Goal: Transaction & Acquisition: Purchase product/service

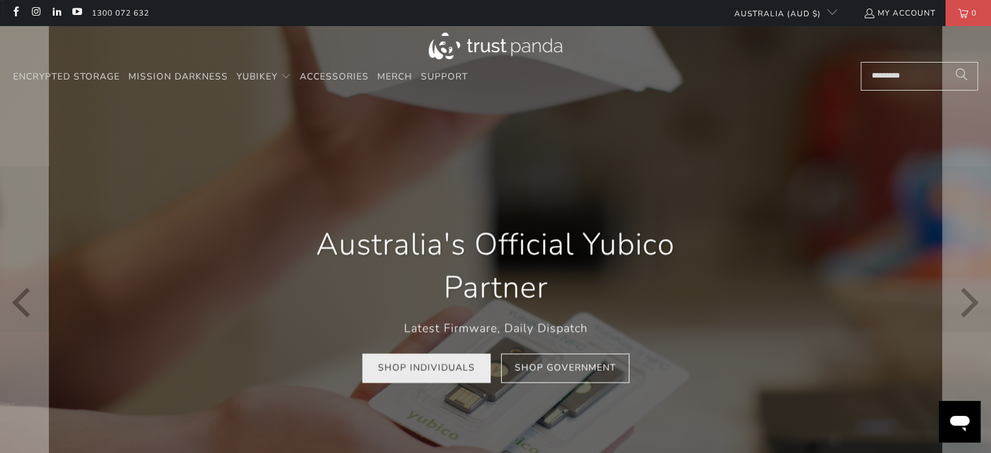
click at [438, 367] on link "Shop Individuals" at bounding box center [426, 368] width 128 height 29
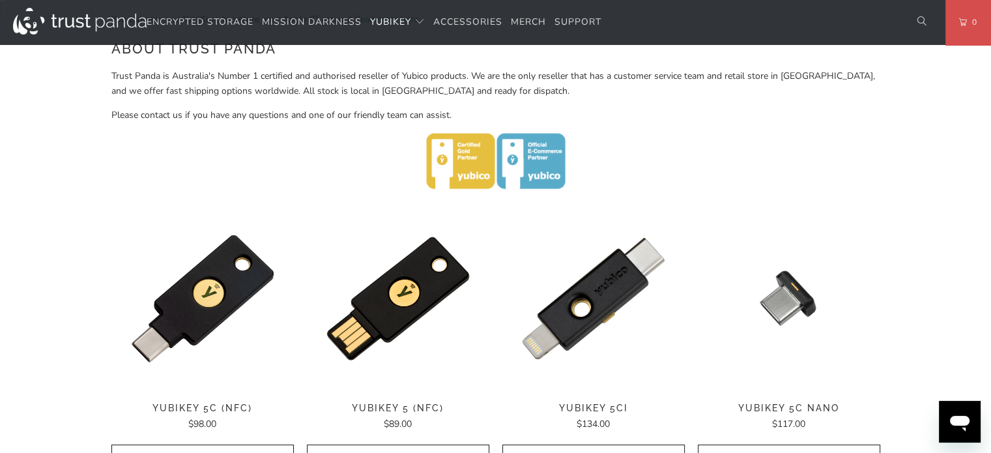
scroll to position [551, 0]
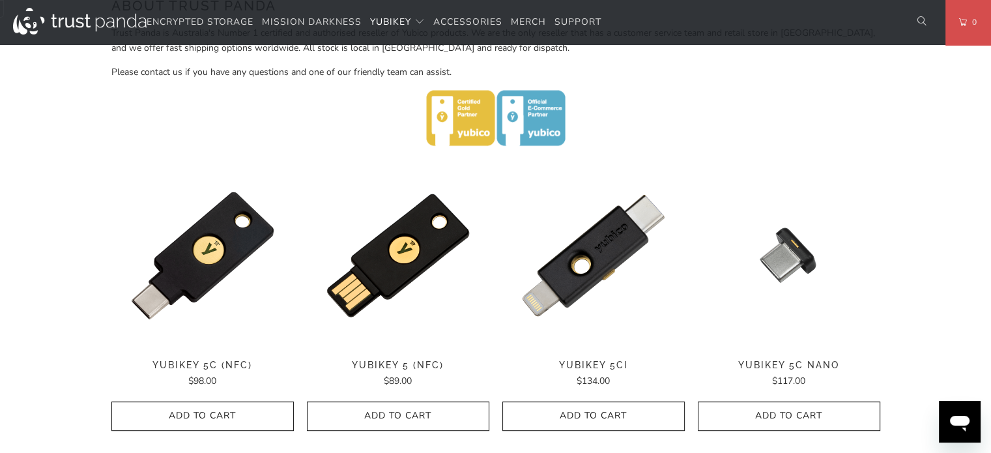
drag, startPoint x: 998, startPoint y: 93, endPoint x: 998, endPoint y: 200, distance: 106.8
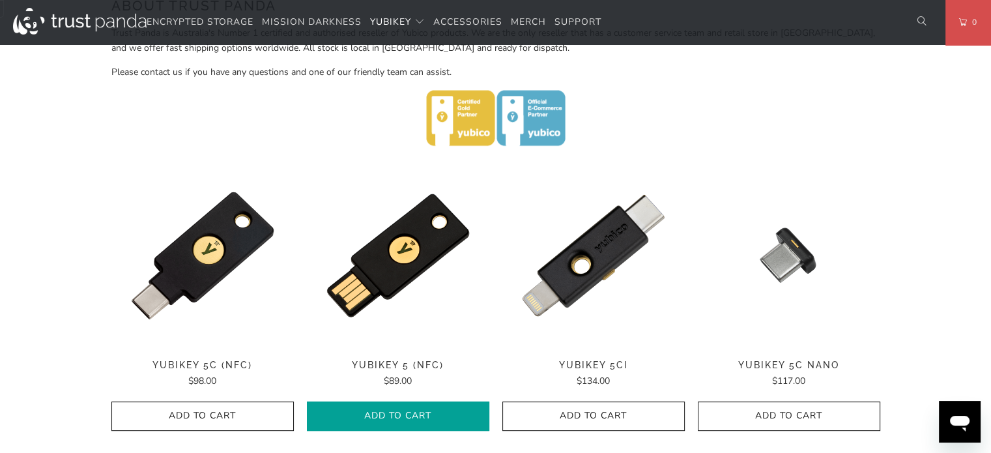
click at [400, 412] on icon "button" at bounding box center [398, 416] width 21 height 21
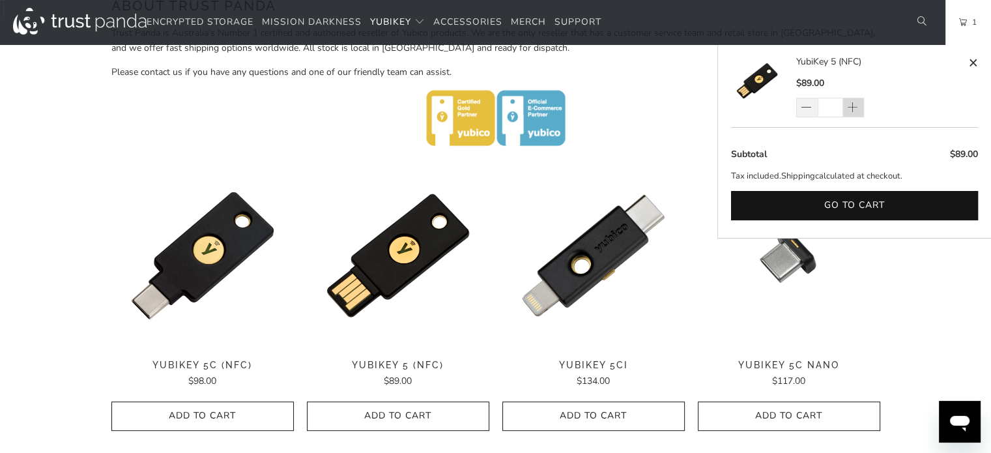
click at [857, 106] on span at bounding box center [852, 108] width 13 height 13
type input "*"
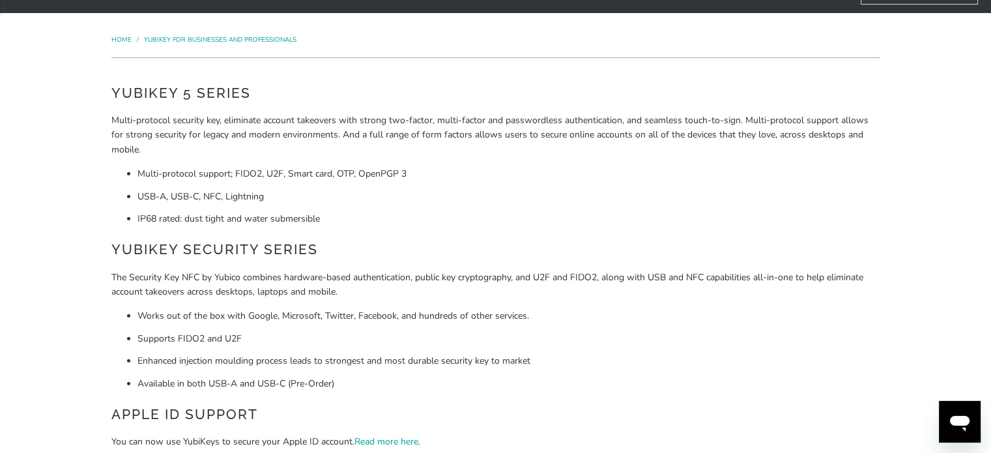
scroll to position [0, 0]
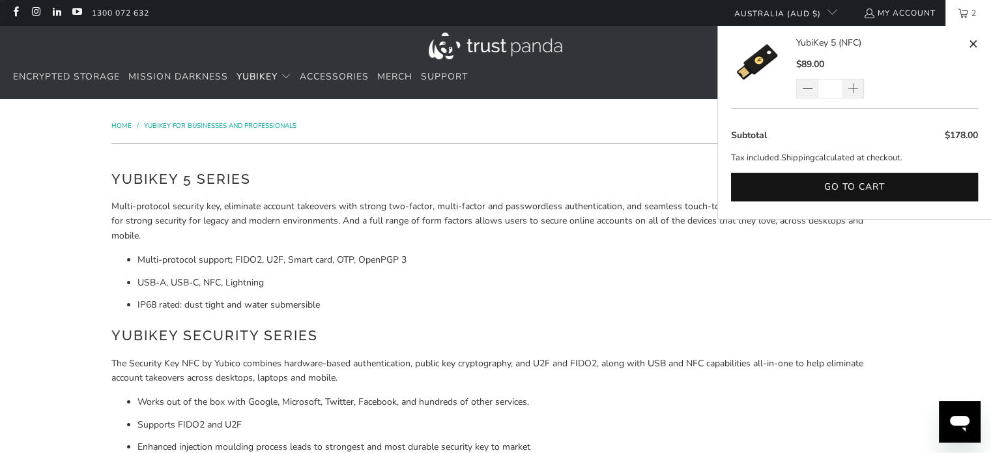
click at [958, 12] on link "2" at bounding box center [968, 13] width 46 height 26
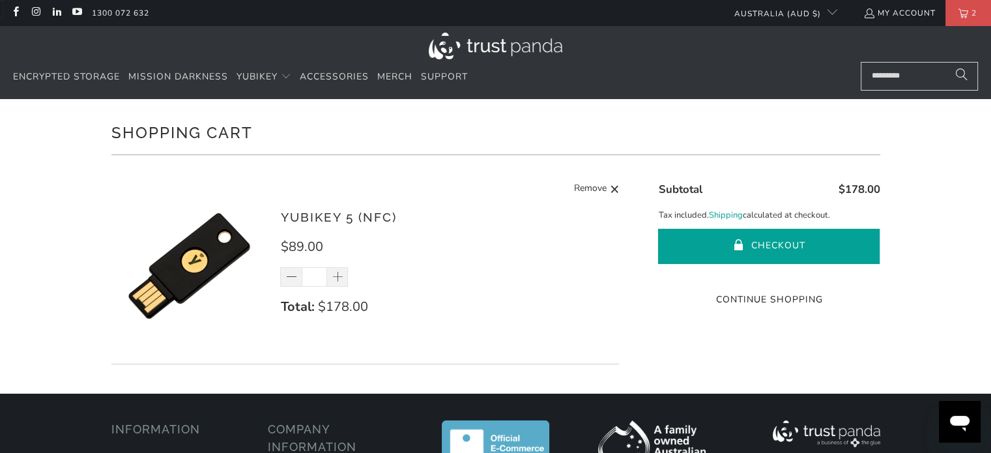
click at [815, 245] on button "Checkout" at bounding box center [769, 246] width 222 height 35
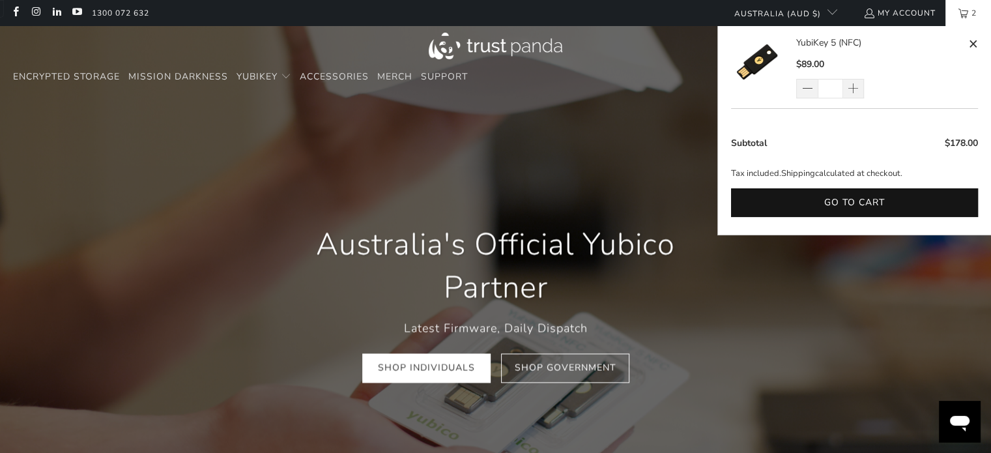
click at [972, 8] on span "2" at bounding box center [974, 13] width 12 height 26
